Goal: Task Accomplishment & Management: Manage account settings

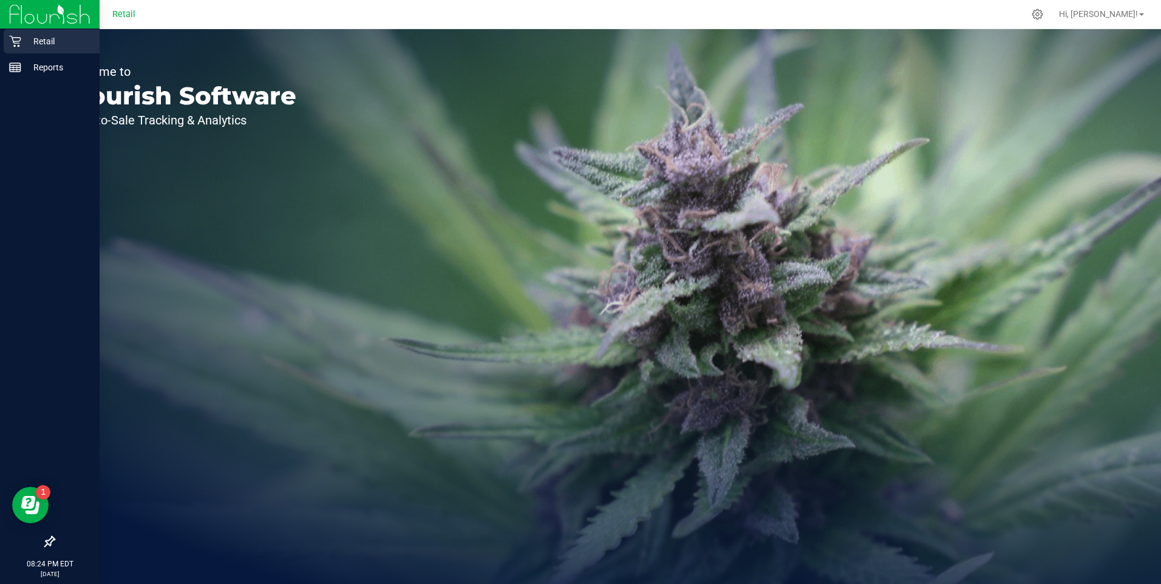
click at [11, 44] on icon at bounding box center [15, 41] width 12 height 12
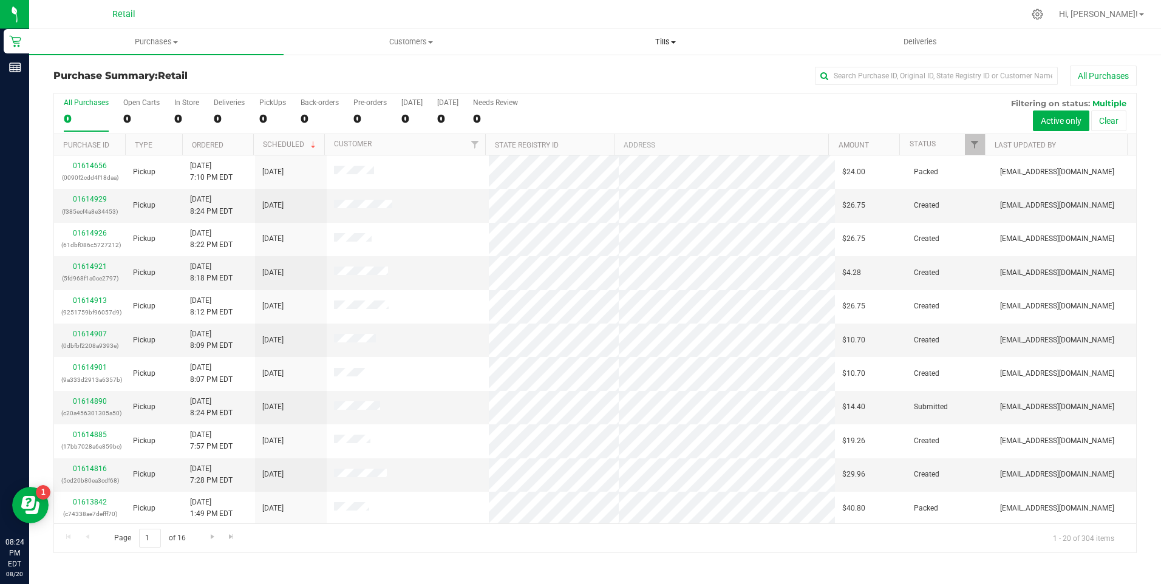
click at [674, 42] on span at bounding box center [673, 42] width 5 height 2
click at [594, 75] on span "Manage tills" at bounding box center [579, 73] width 82 height 10
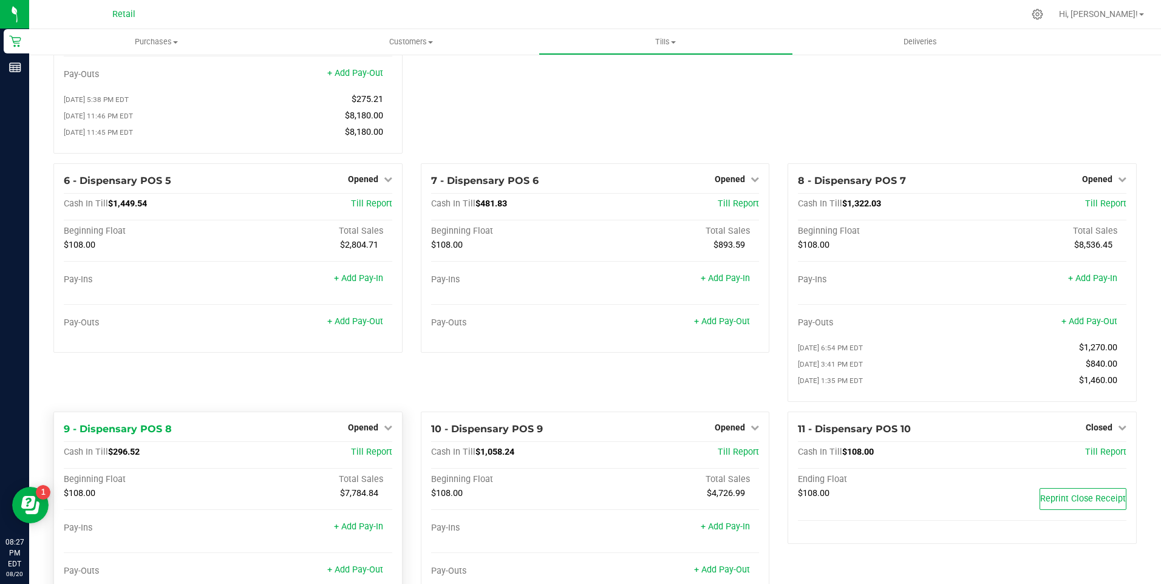
scroll to position [182, 0]
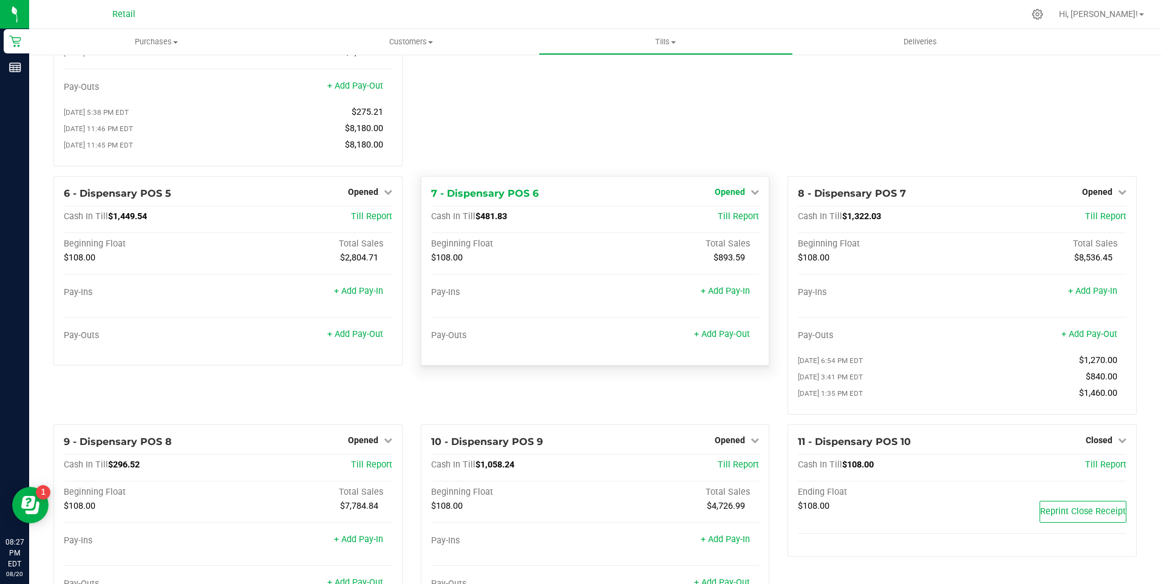
click at [750, 196] on icon at bounding box center [754, 192] width 8 height 8
click at [732, 225] on div "Close Till" at bounding box center [732, 216] width 90 height 15
click at [735, 222] on link "Close Till" at bounding box center [731, 217] width 33 height 10
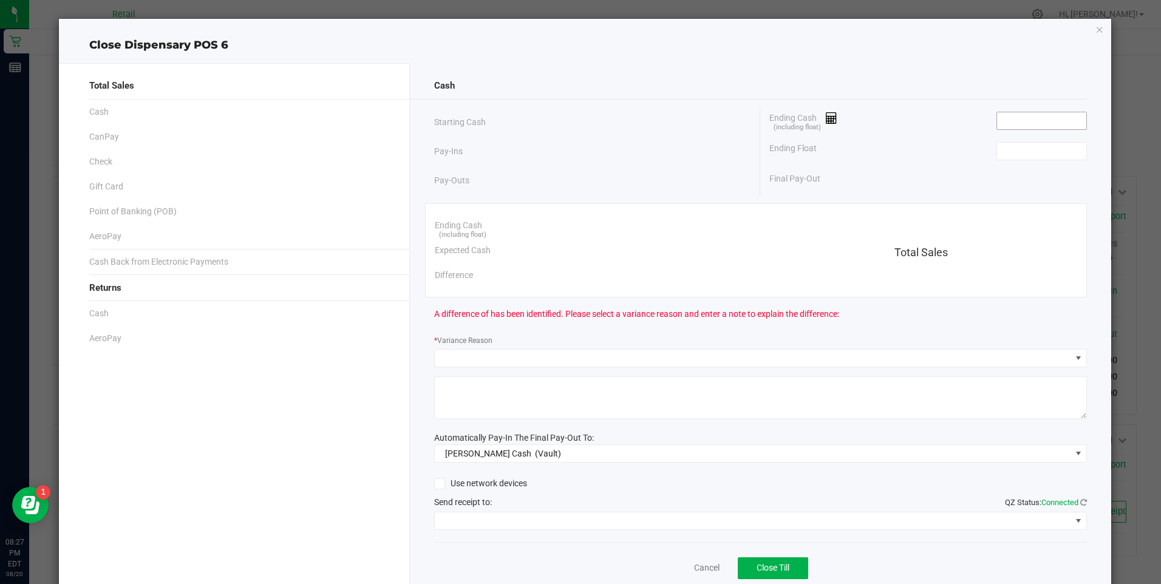
click at [1017, 114] on input at bounding box center [1041, 120] width 89 height 17
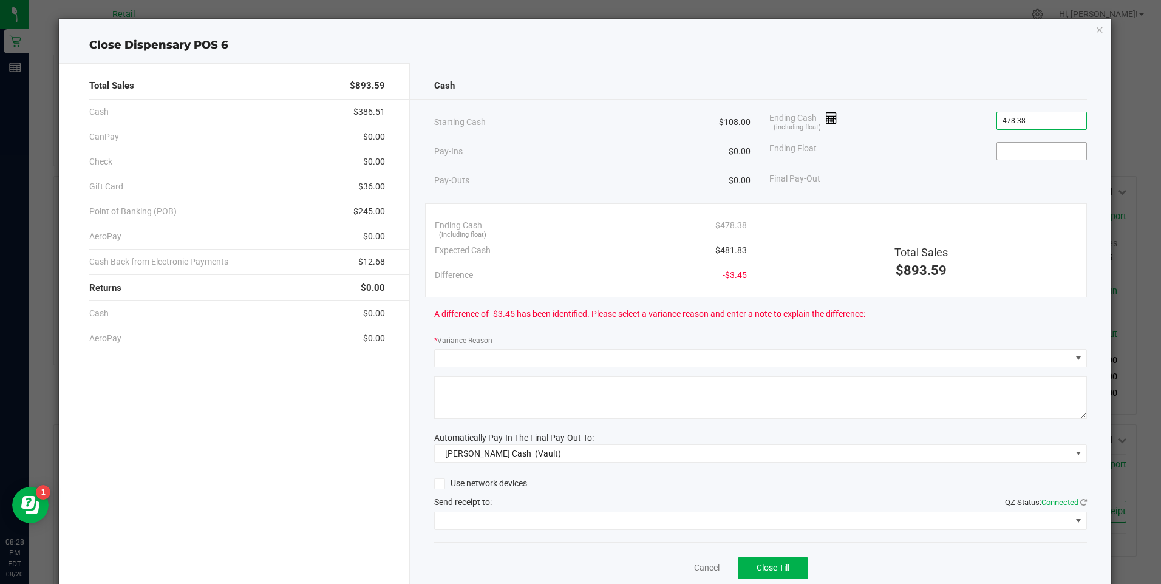
type input "$478.38"
click at [1014, 152] on input at bounding box center [1041, 151] width 89 height 17
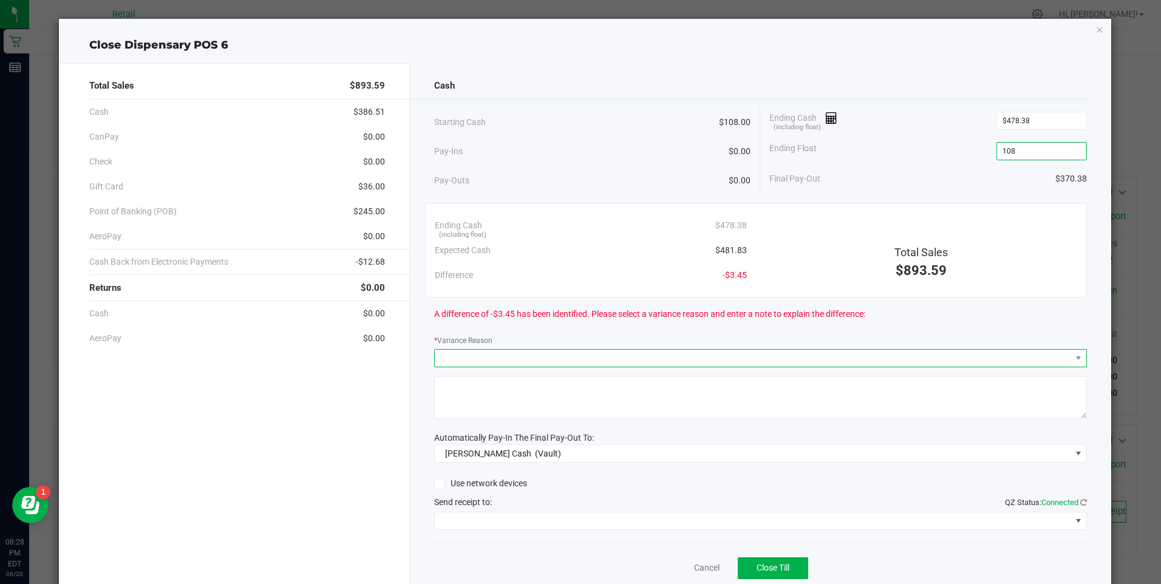
type input "$108.00"
click at [461, 361] on span at bounding box center [753, 358] width 636 height 17
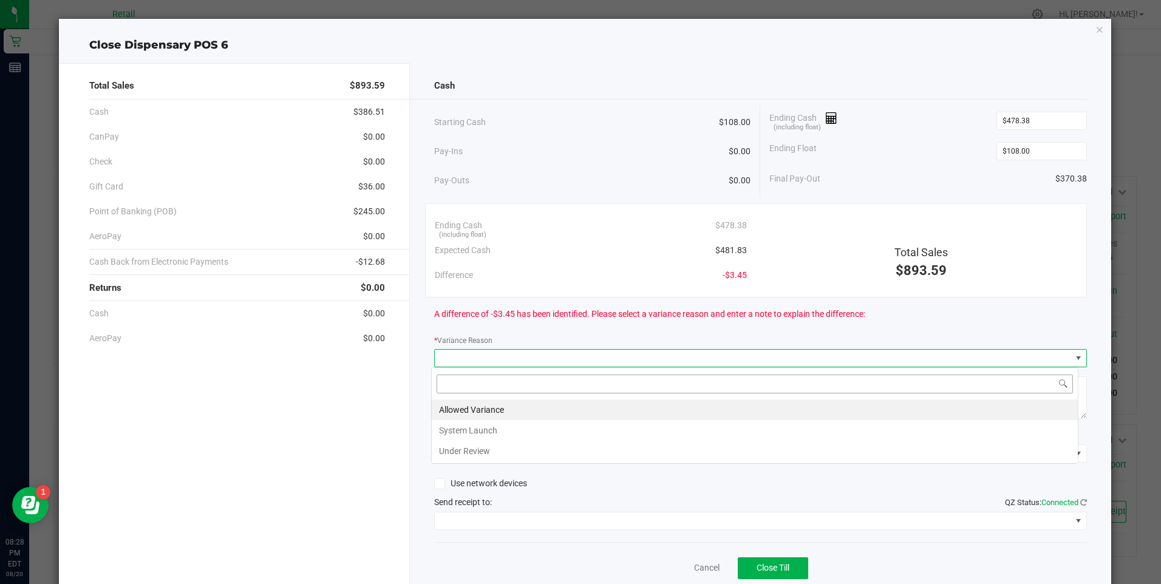
scroll to position [18, 647]
click at [455, 410] on li "Allowed Variance" at bounding box center [755, 409] width 646 height 21
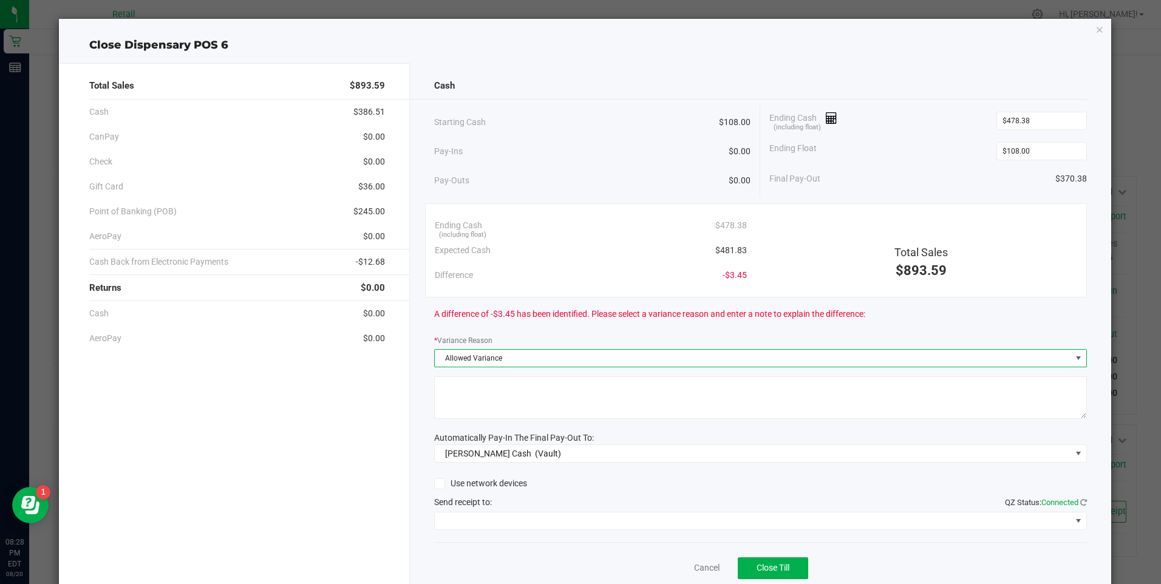
click at [463, 399] on textarea at bounding box center [760, 397] width 653 height 42
type textarea "ws"
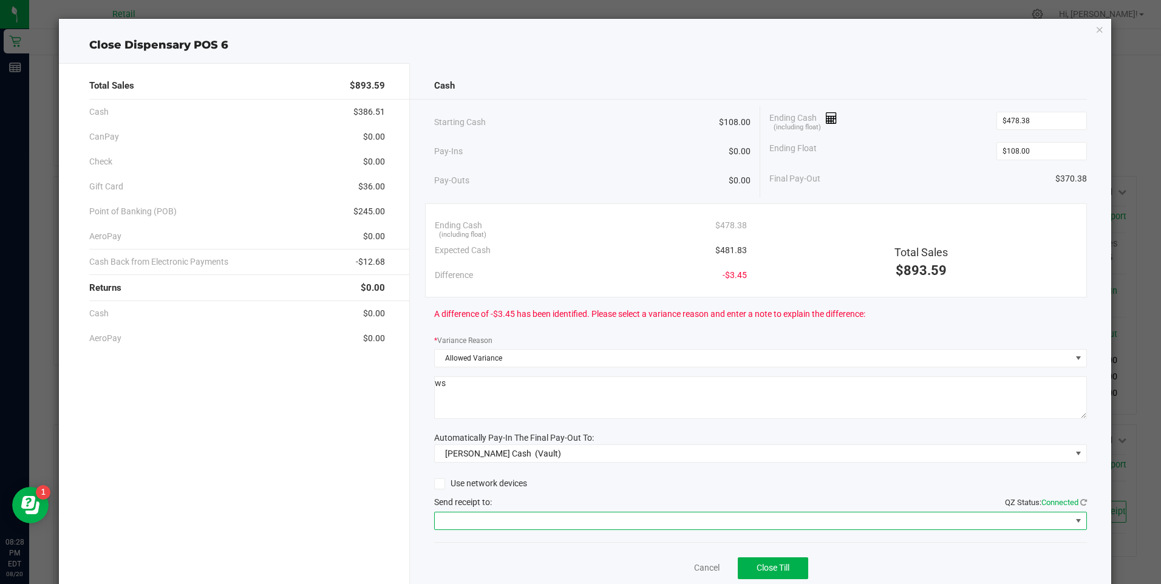
click at [486, 514] on span at bounding box center [753, 520] width 636 height 17
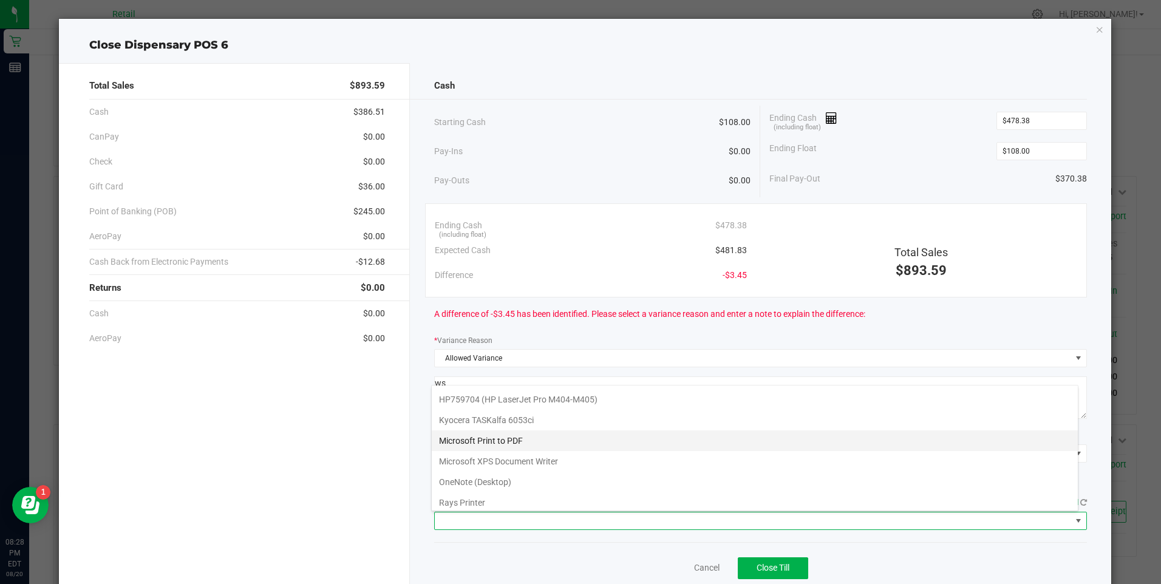
scroll to position [106, 0]
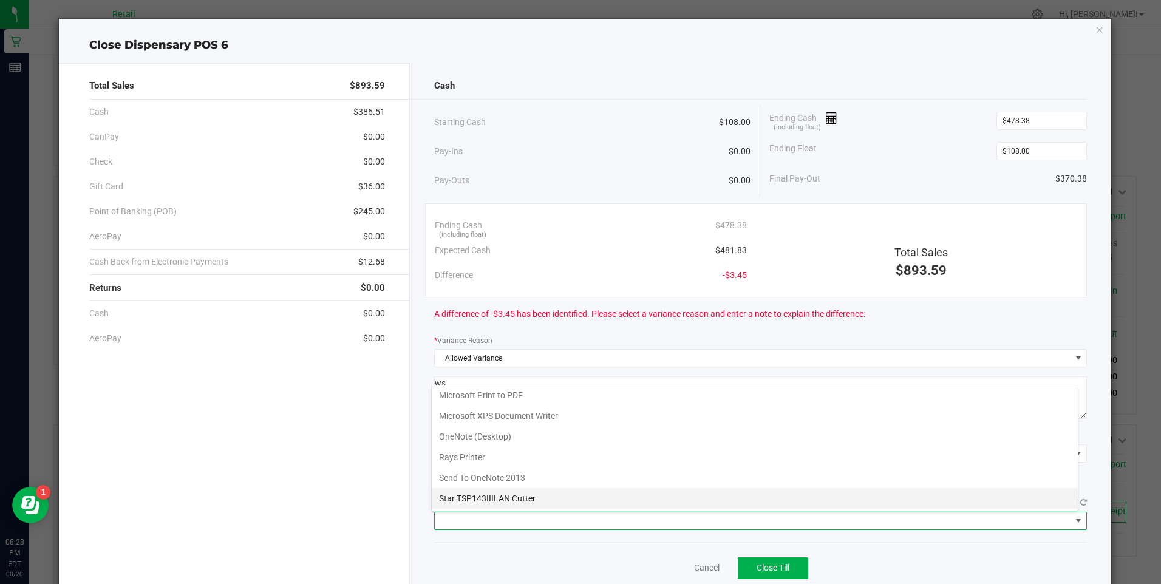
click at [518, 500] on Cutter "Star TSP143IIILAN Cutter" at bounding box center [755, 498] width 646 height 21
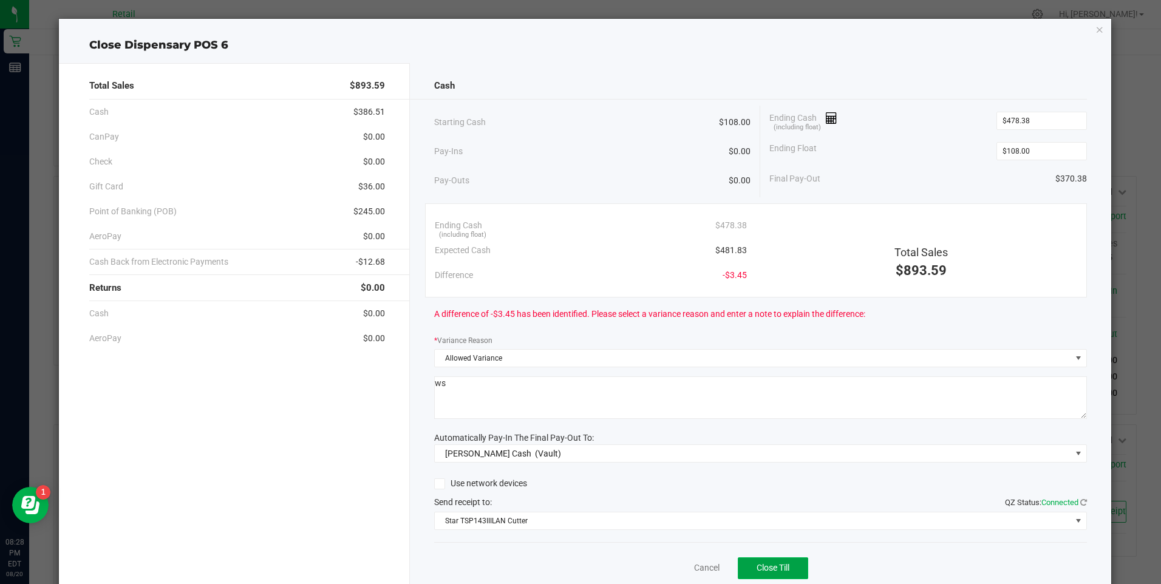
click at [753, 573] on button "Close Till" at bounding box center [773, 568] width 70 height 22
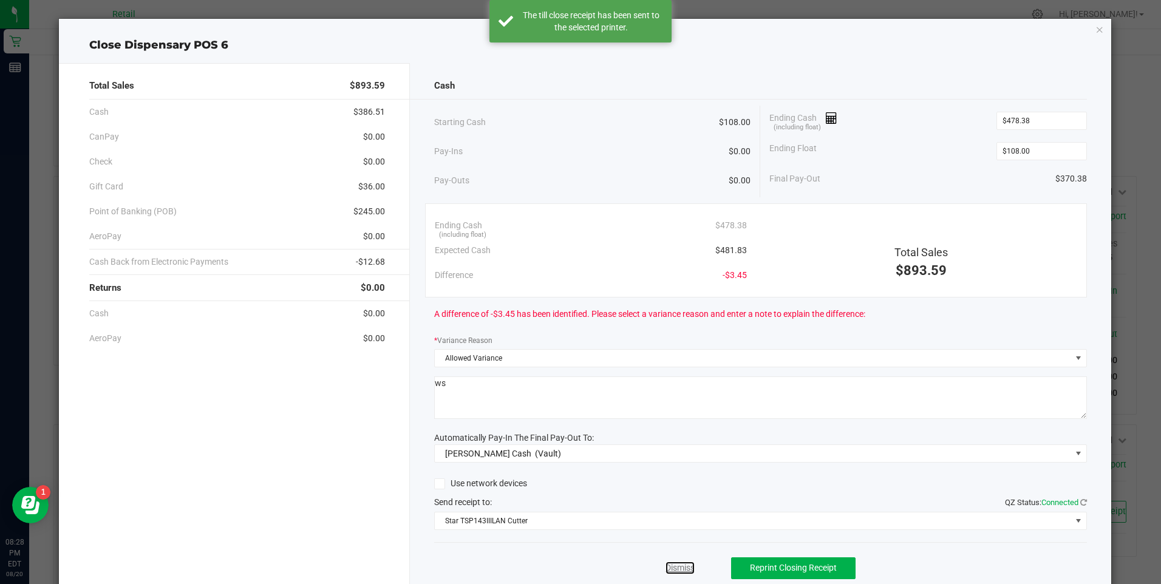
click at [677, 565] on link "Dismiss" at bounding box center [679, 568] width 29 height 13
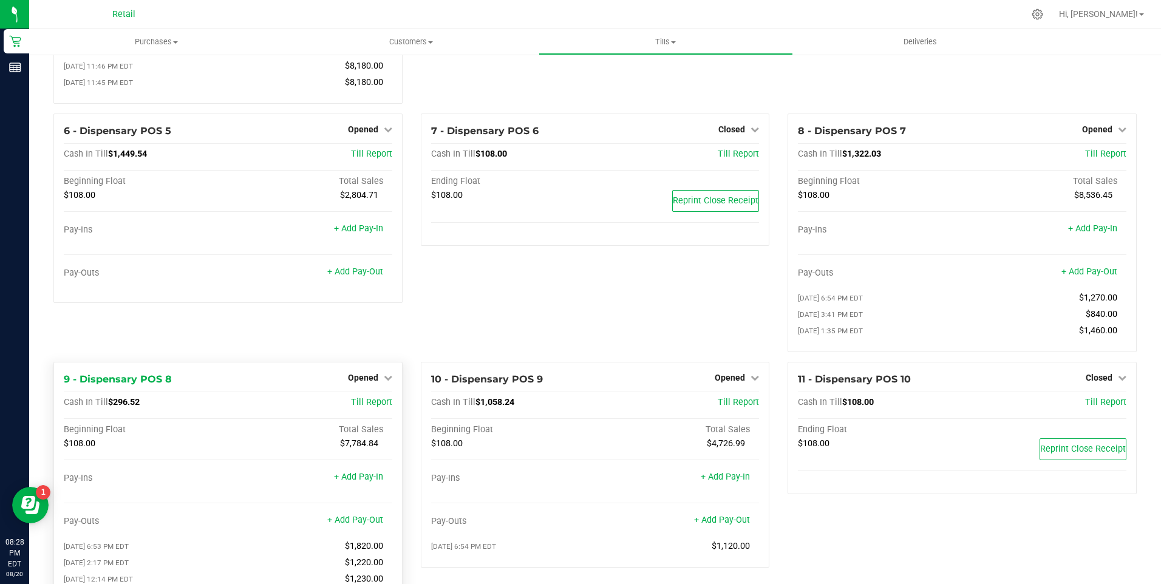
scroll to position [304, 0]
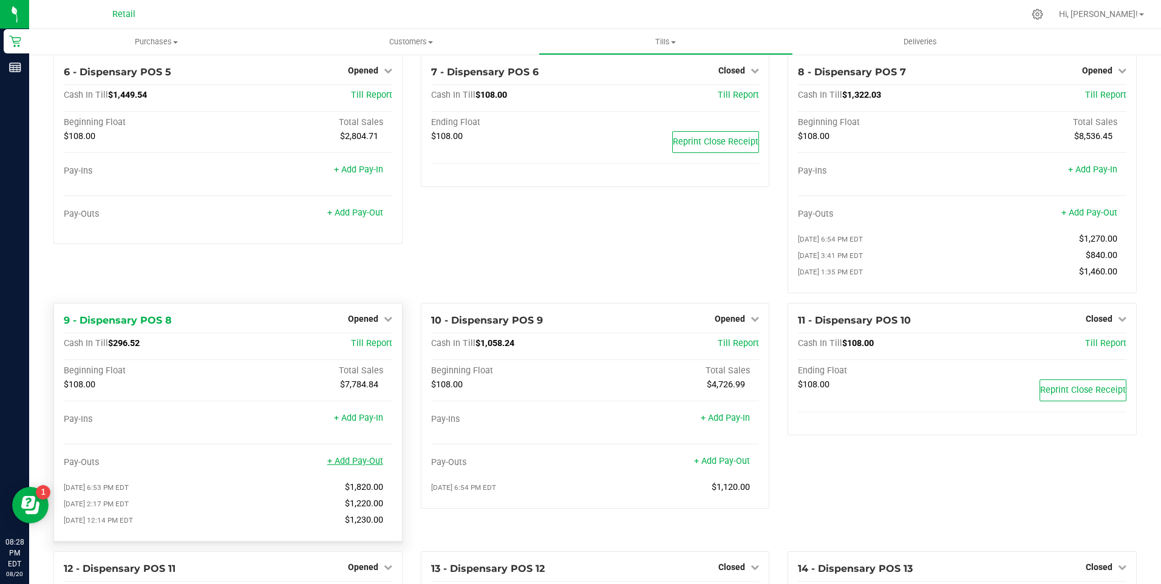
click at [362, 466] on link "+ Add Pay-Out" at bounding box center [355, 461] width 56 height 10
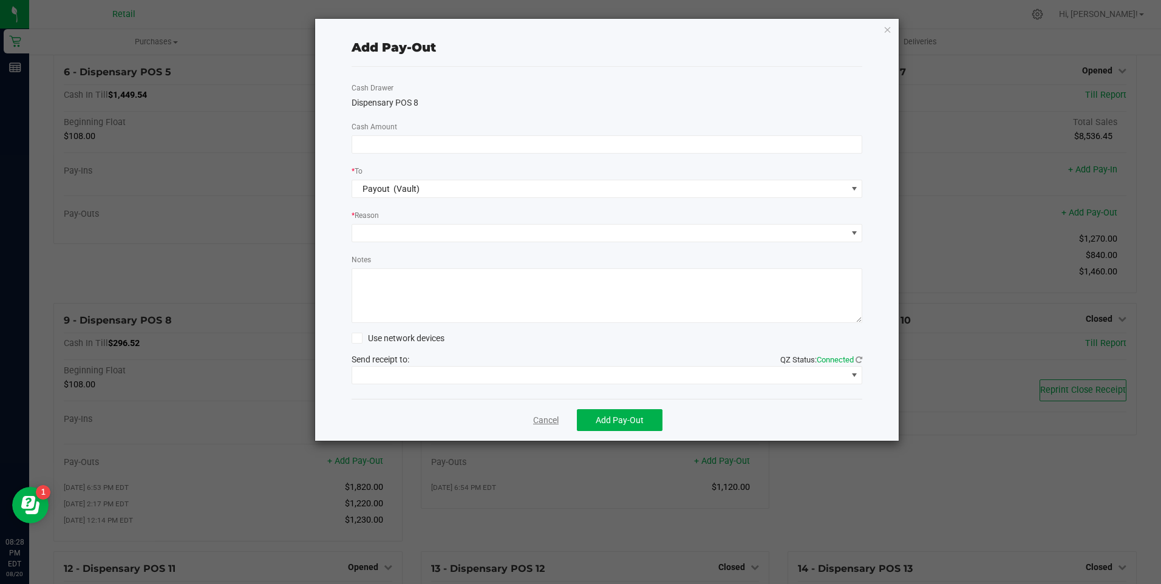
click at [539, 415] on link "Cancel" at bounding box center [545, 420] width 25 height 13
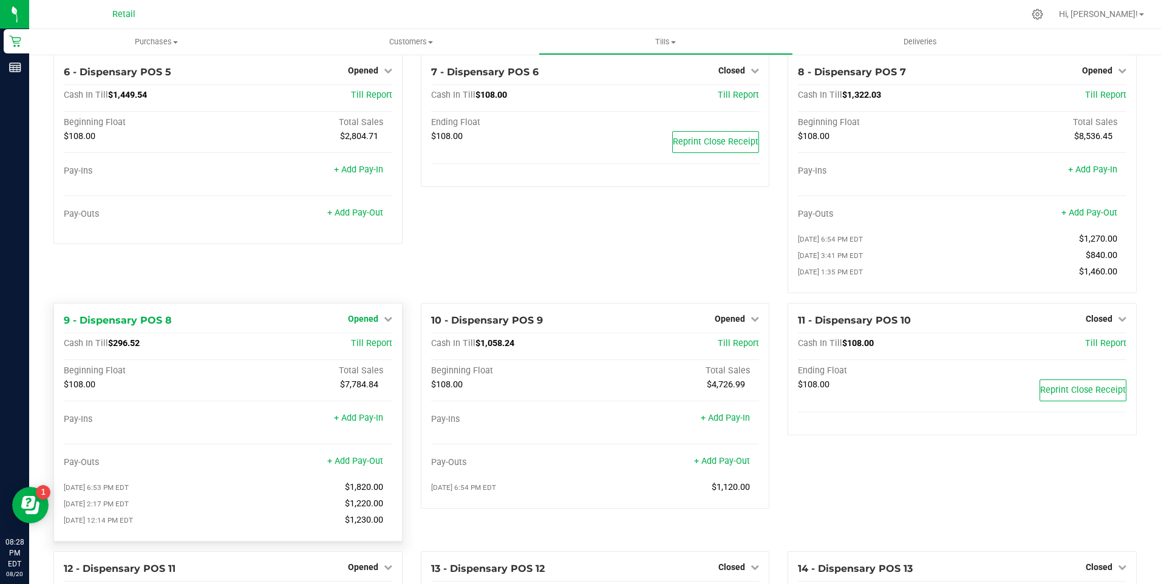
click at [388, 323] on icon at bounding box center [388, 318] width 8 height 8
click at [364, 348] on link "Close Till" at bounding box center [364, 344] width 33 height 10
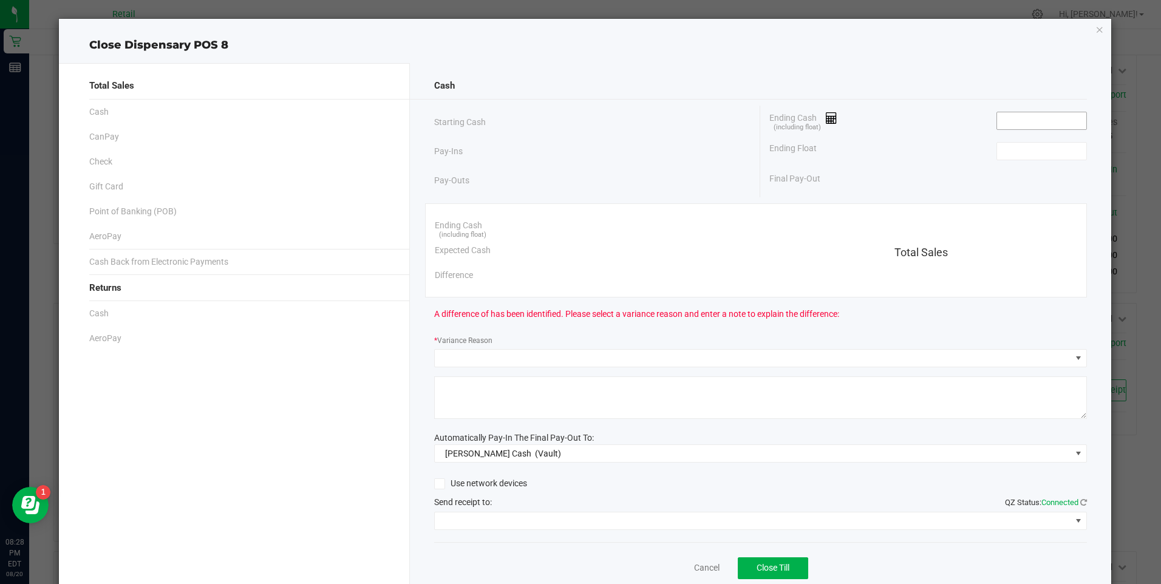
click at [1019, 124] on input at bounding box center [1041, 120] width 89 height 17
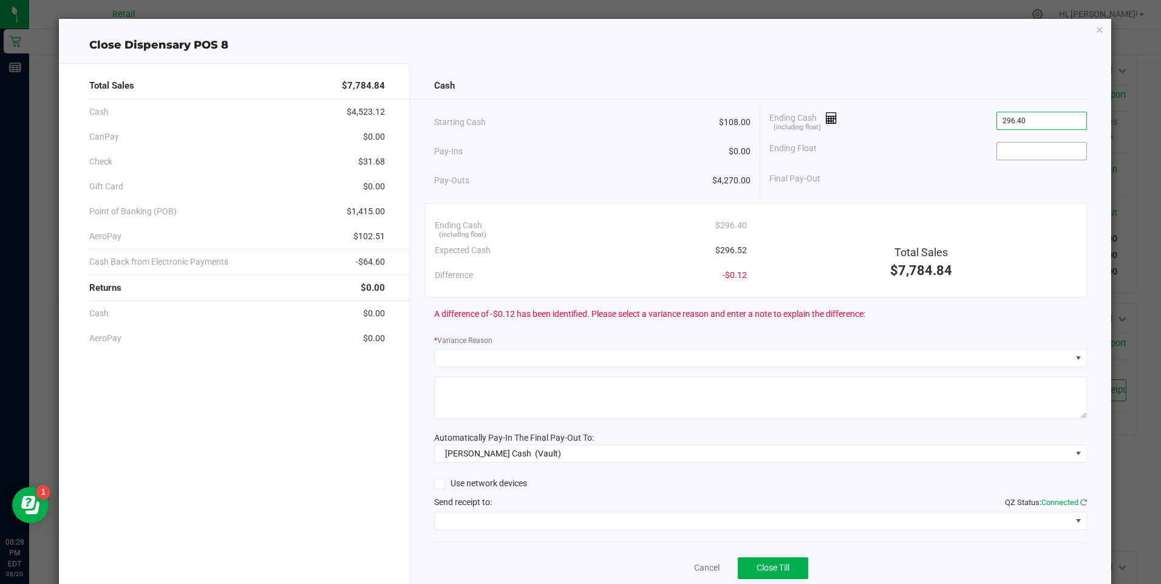
type input "$296.40"
click at [1045, 151] on input at bounding box center [1041, 151] width 89 height 17
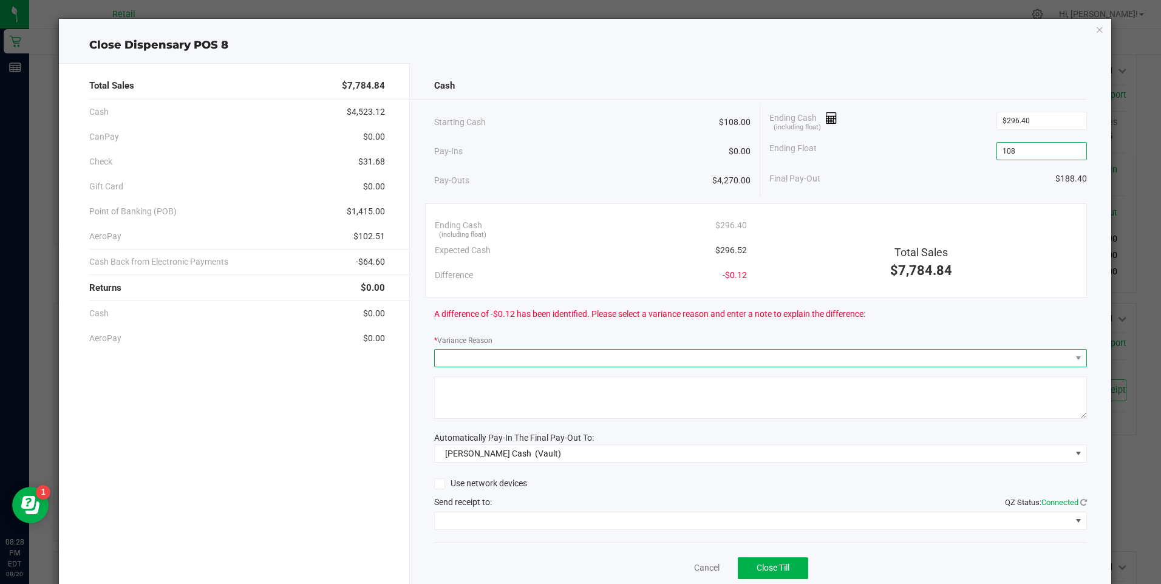
type input "$108.00"
click at [475, 354] on span at bounding box center [753, 358] width 636 height 17
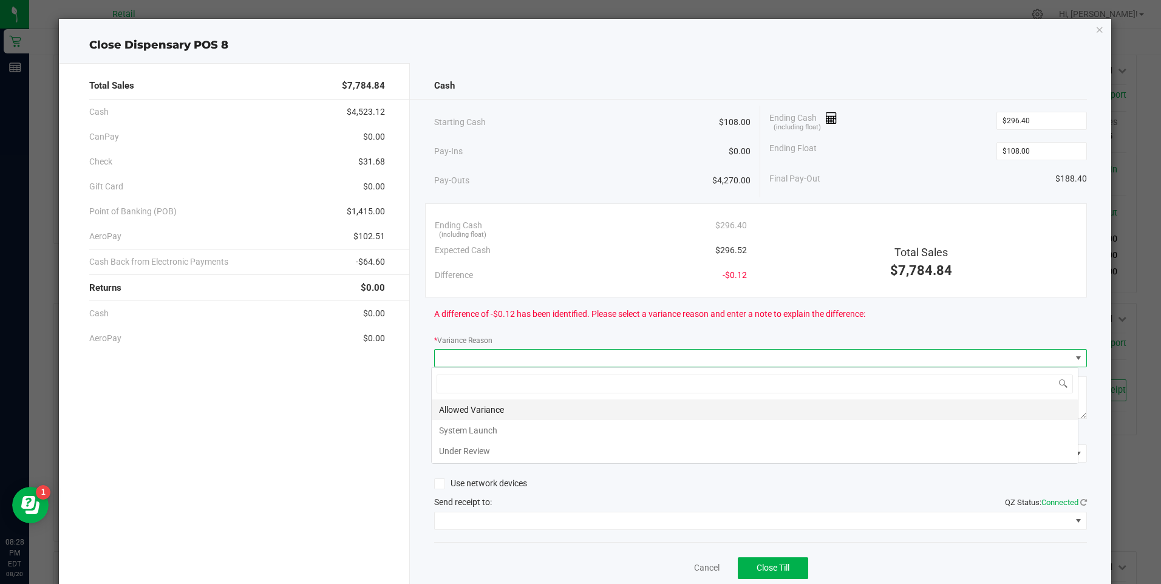
scroll to position [18, 647]
click at [463, 412] on li "Allowed Variance" at bounding box center [755, 409] width 646 height 21
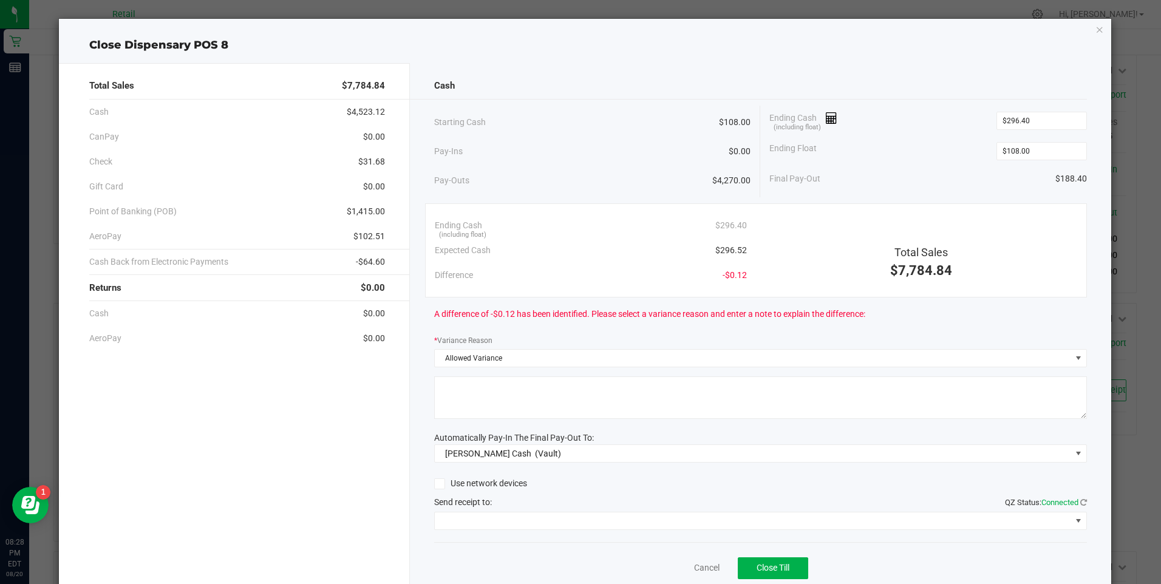
click at [467, 407] on textarea at bounding box center [760, 397] width 653 height 42
type textarea "ws"
click at [500, 518] on span at bounding box center [753, 520] width 636 height 17
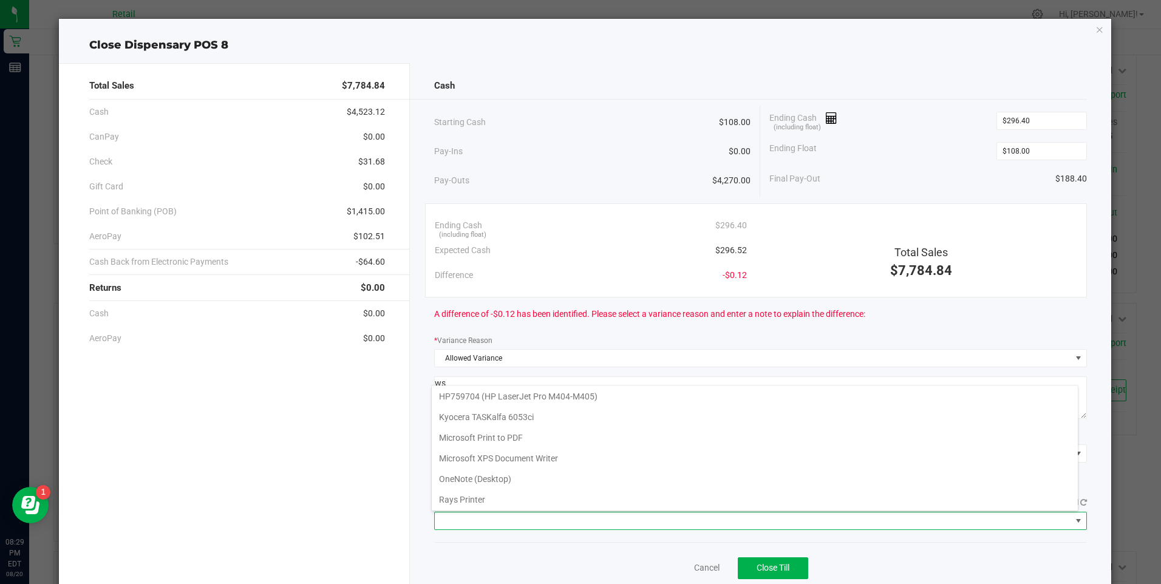
scroll to position [106, 0]
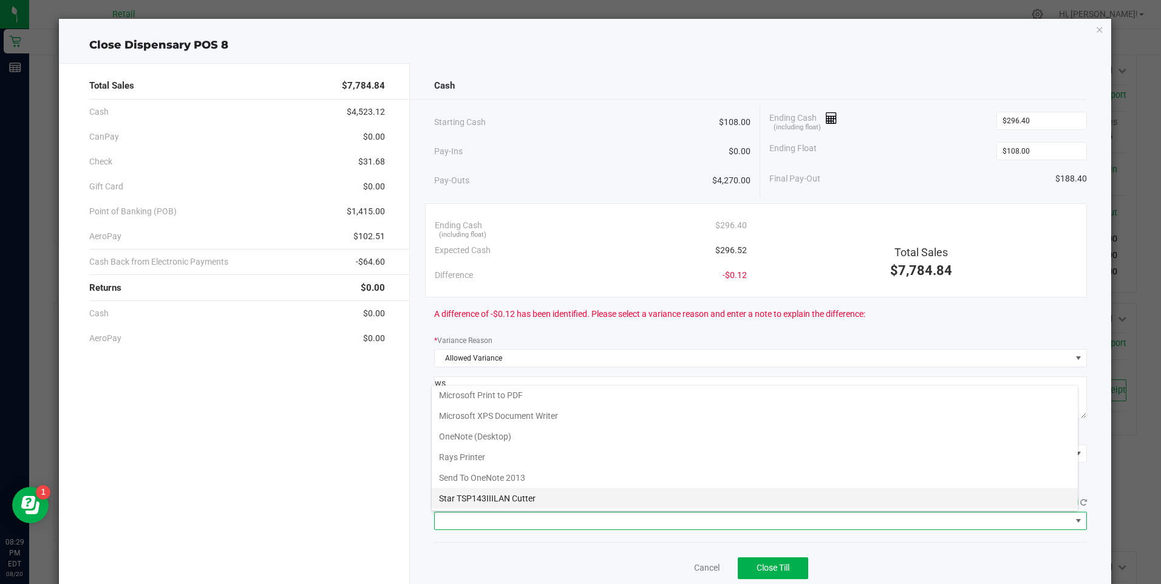
click at [524, 495] on Cutter "Star TSP143IIILAN Cutter" at bounding box center [755, 498] width 646 height 21
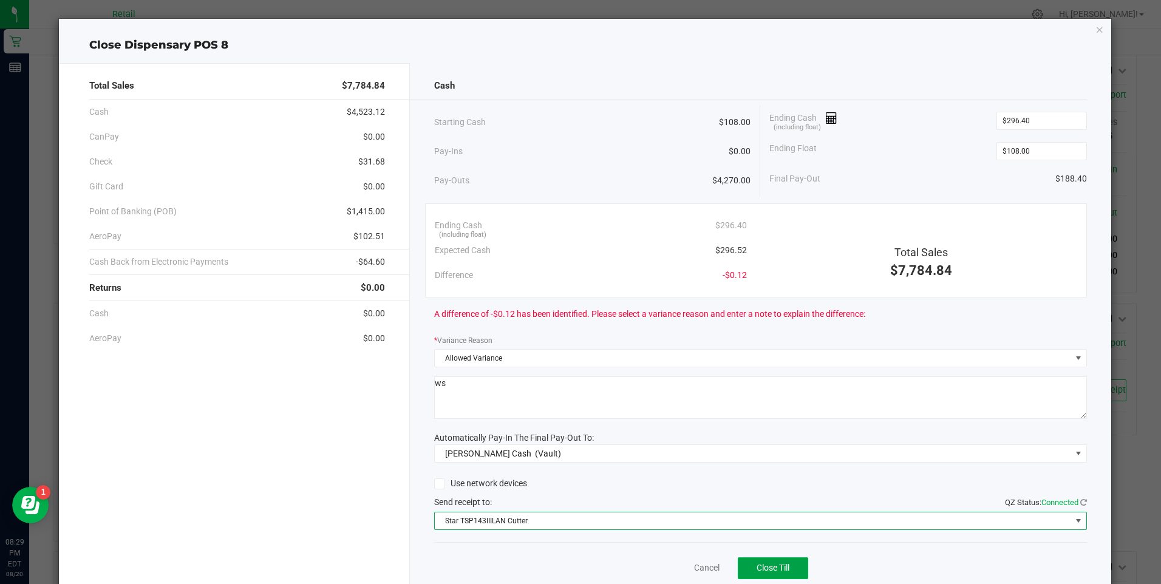
click at [769, 572] on span "Close Till" at bounding box center [772, 568] width 33 height 10
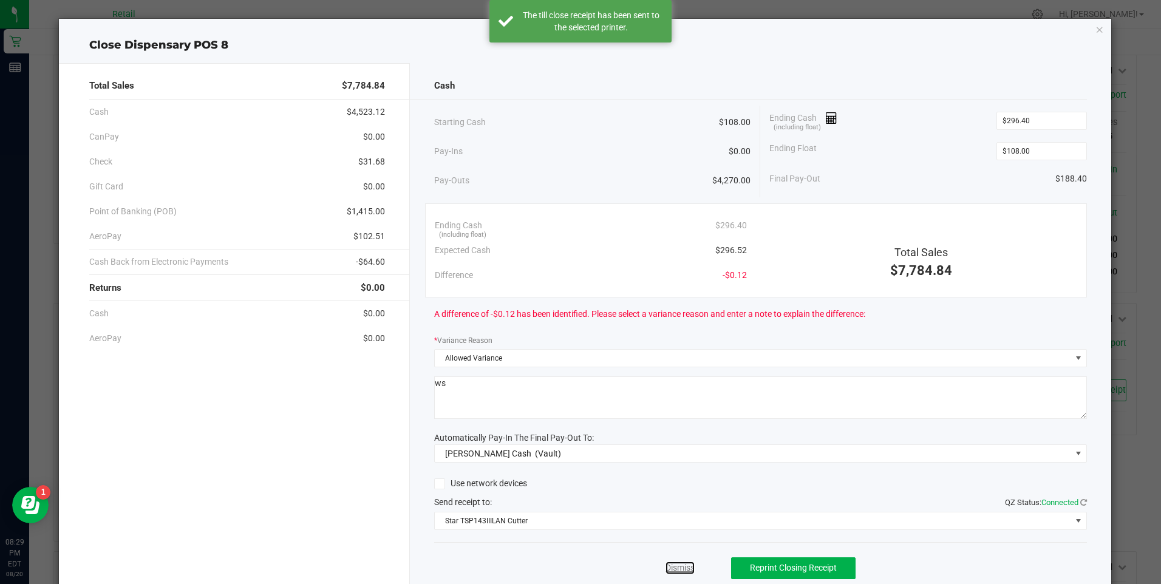
click at [676, 565] on link "Dismiss" at bounding box center [679, 568] width 29 height 13
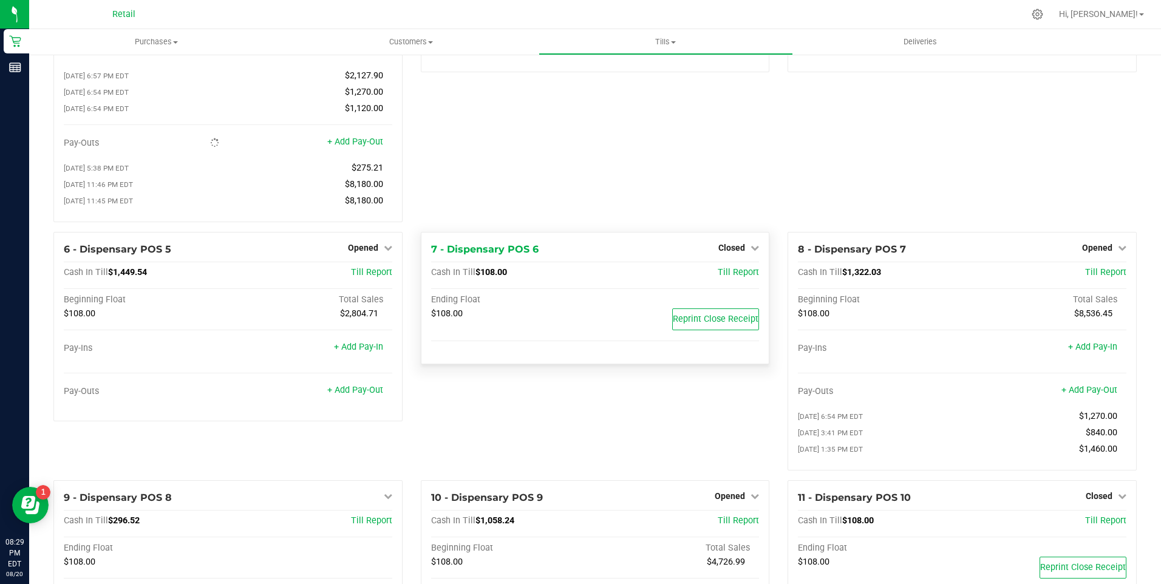
scroll to position [0, 0]
